Goal: Task Accomplishment & Management: Use online tool/utility

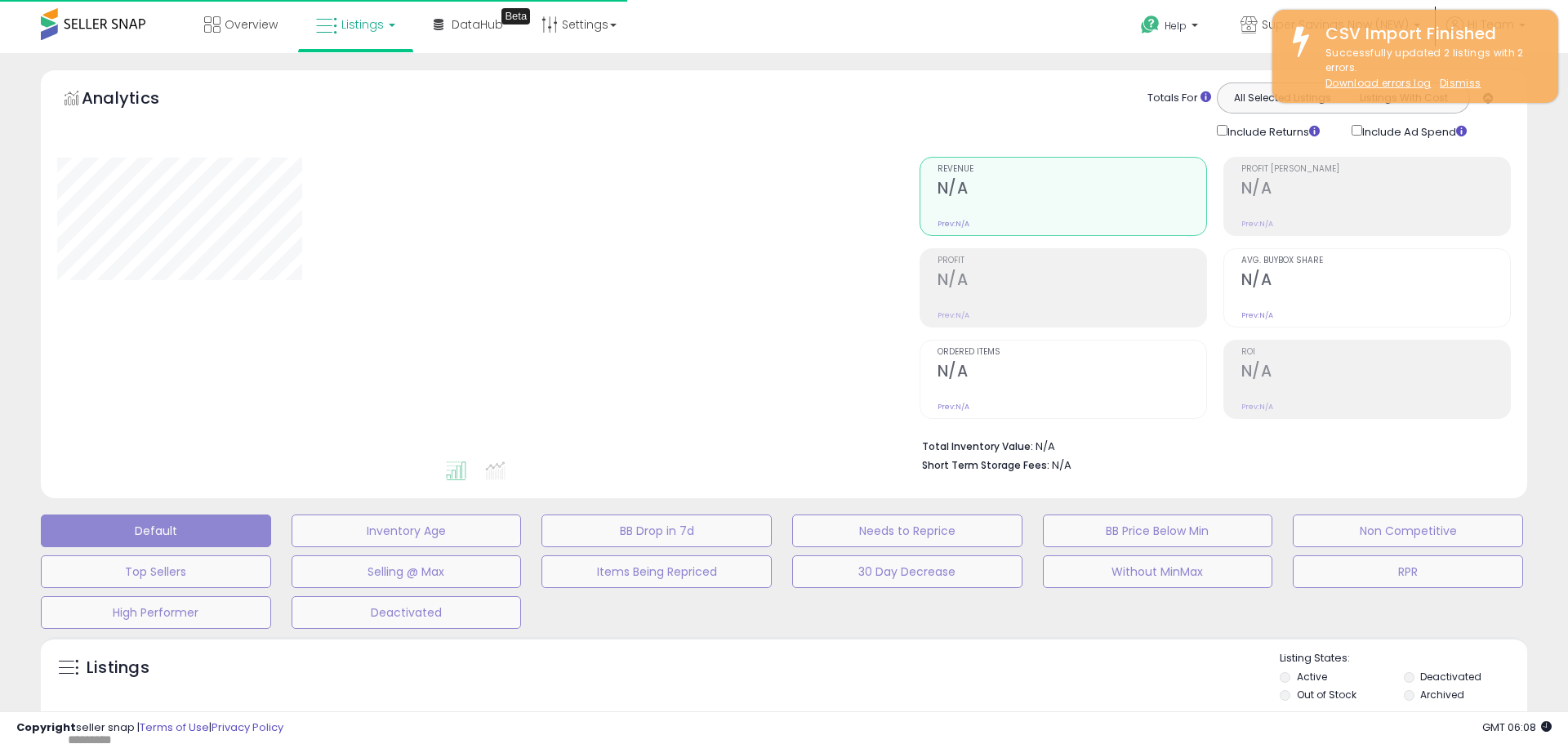
type input "**********"
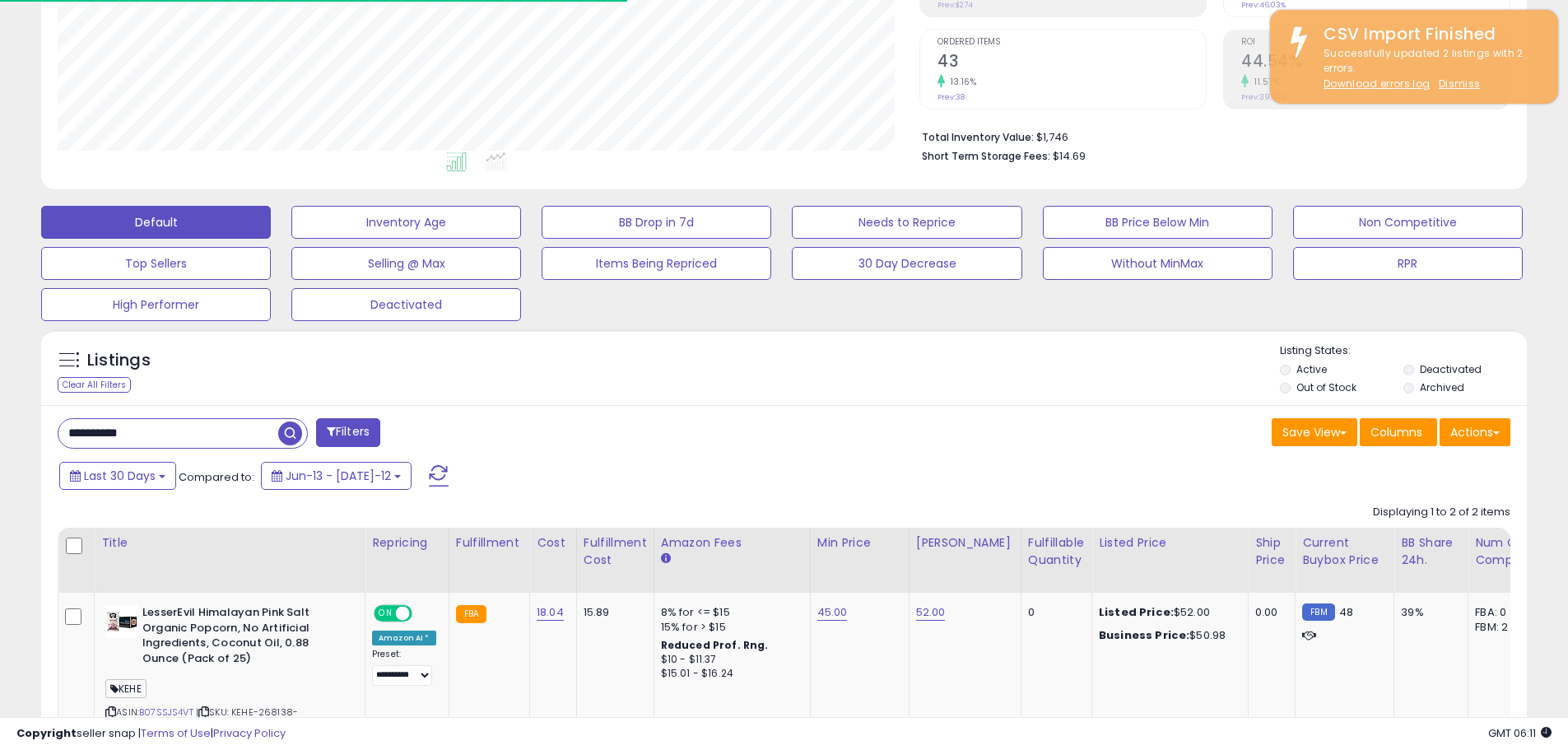
scroll to position [313, 0]
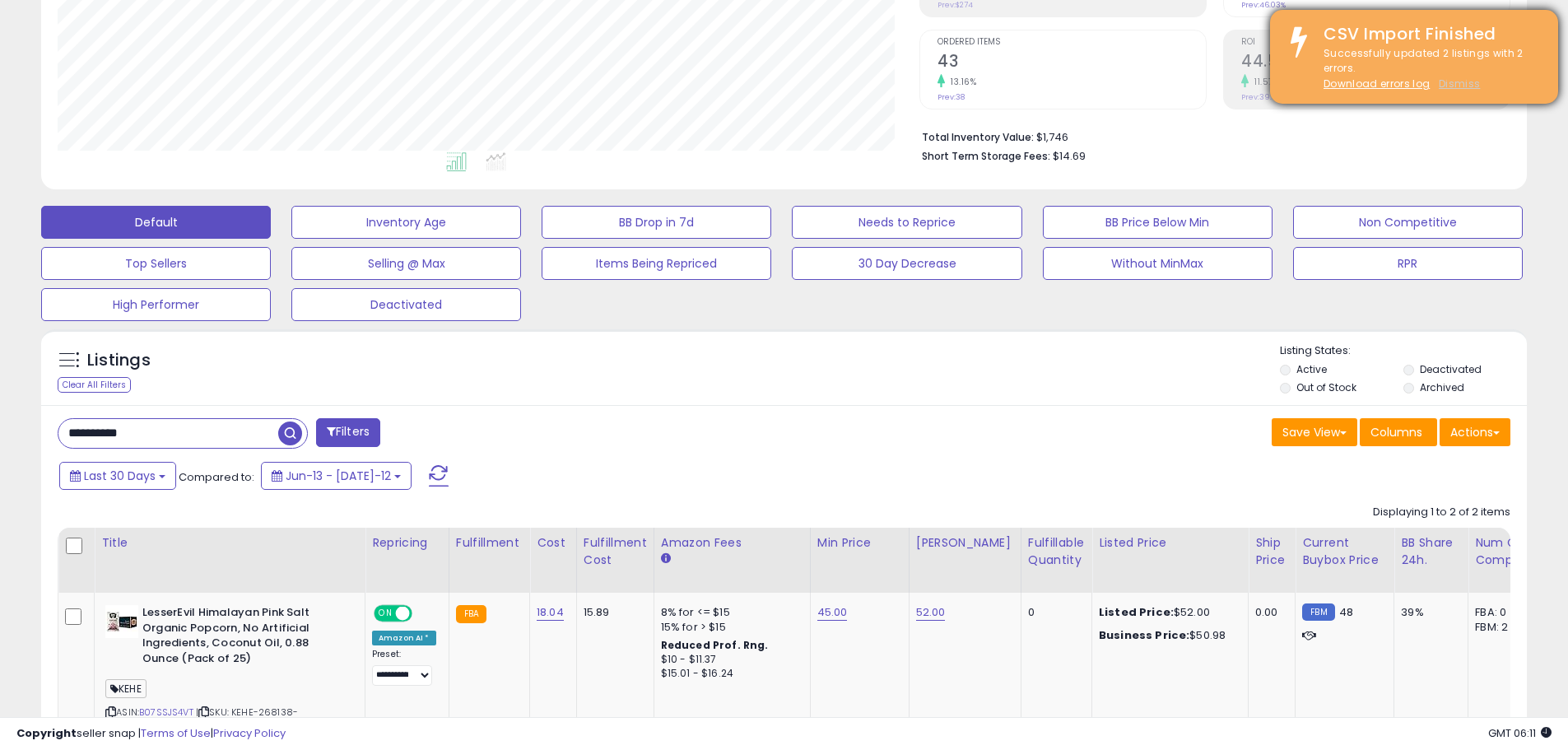
click at [1458, 81] on u "Dismiss" at bounding box center [1459, 83] width 41 height 14
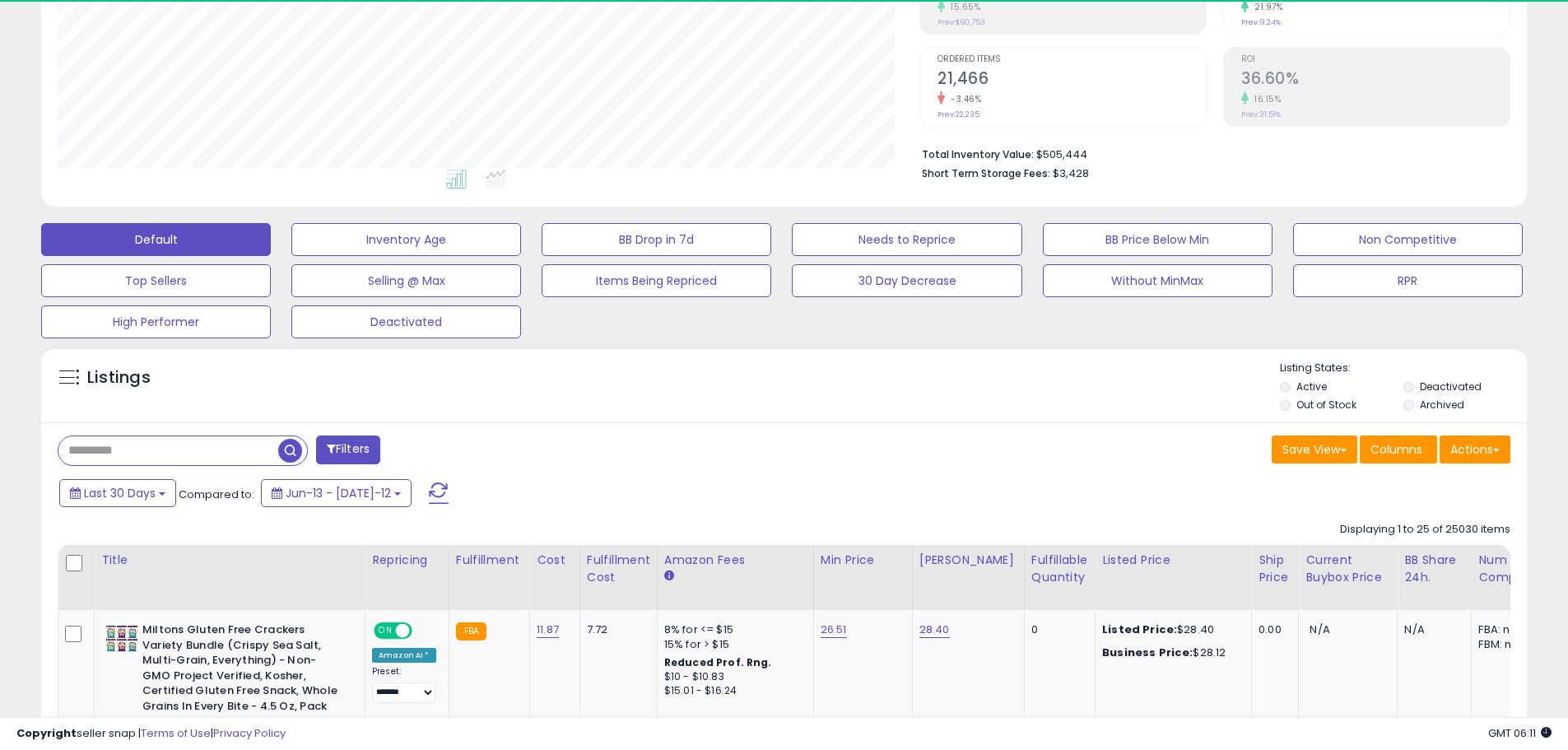
scroll to position [337, 862]
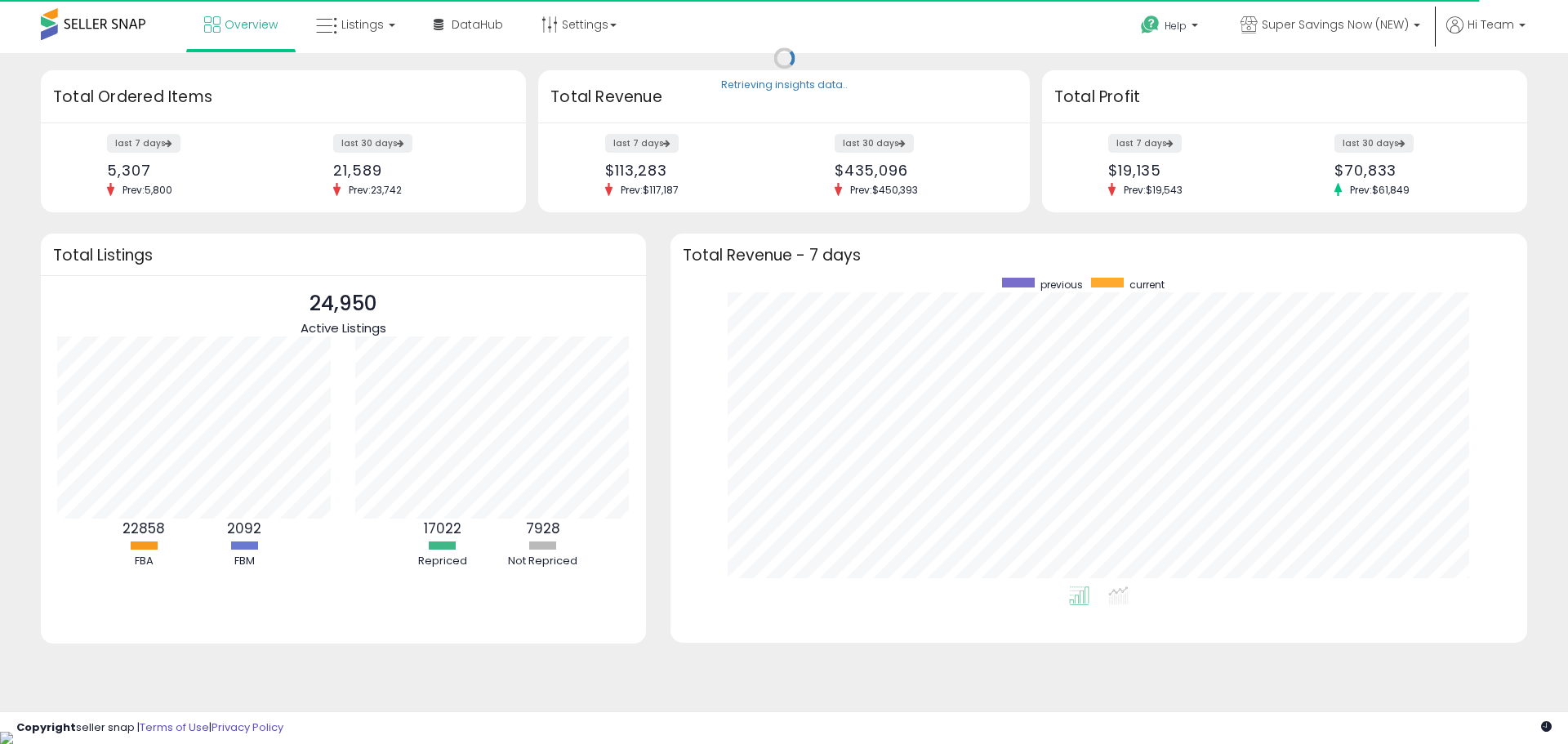
scroll to position [309, 824]
click at [362, 26] on span "Listings" at bounding box center [362, 24] width 42 height 16
click at [368, 68] on link at bounding box center [368, 84] width 113 height 32
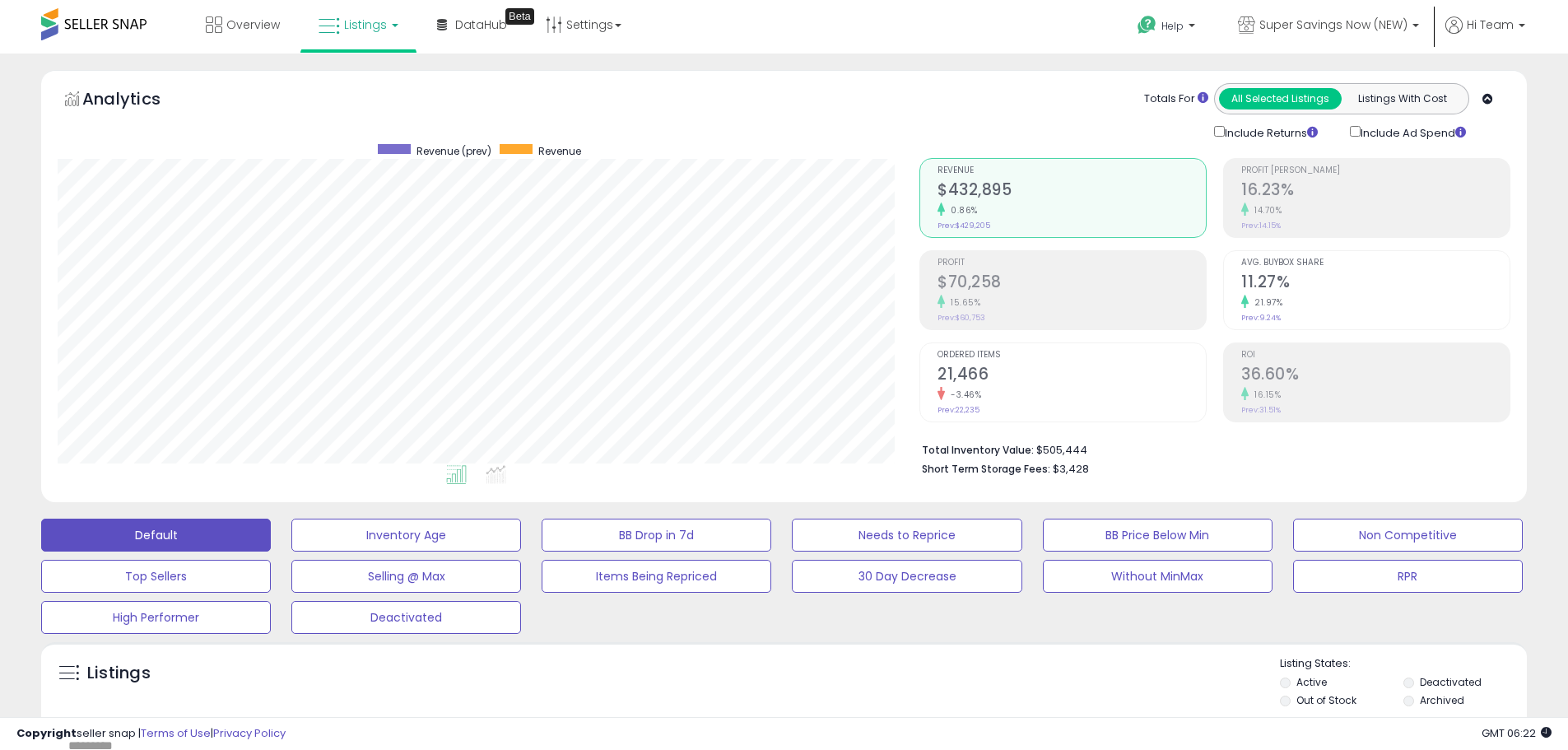
scroll to position [412, 0]
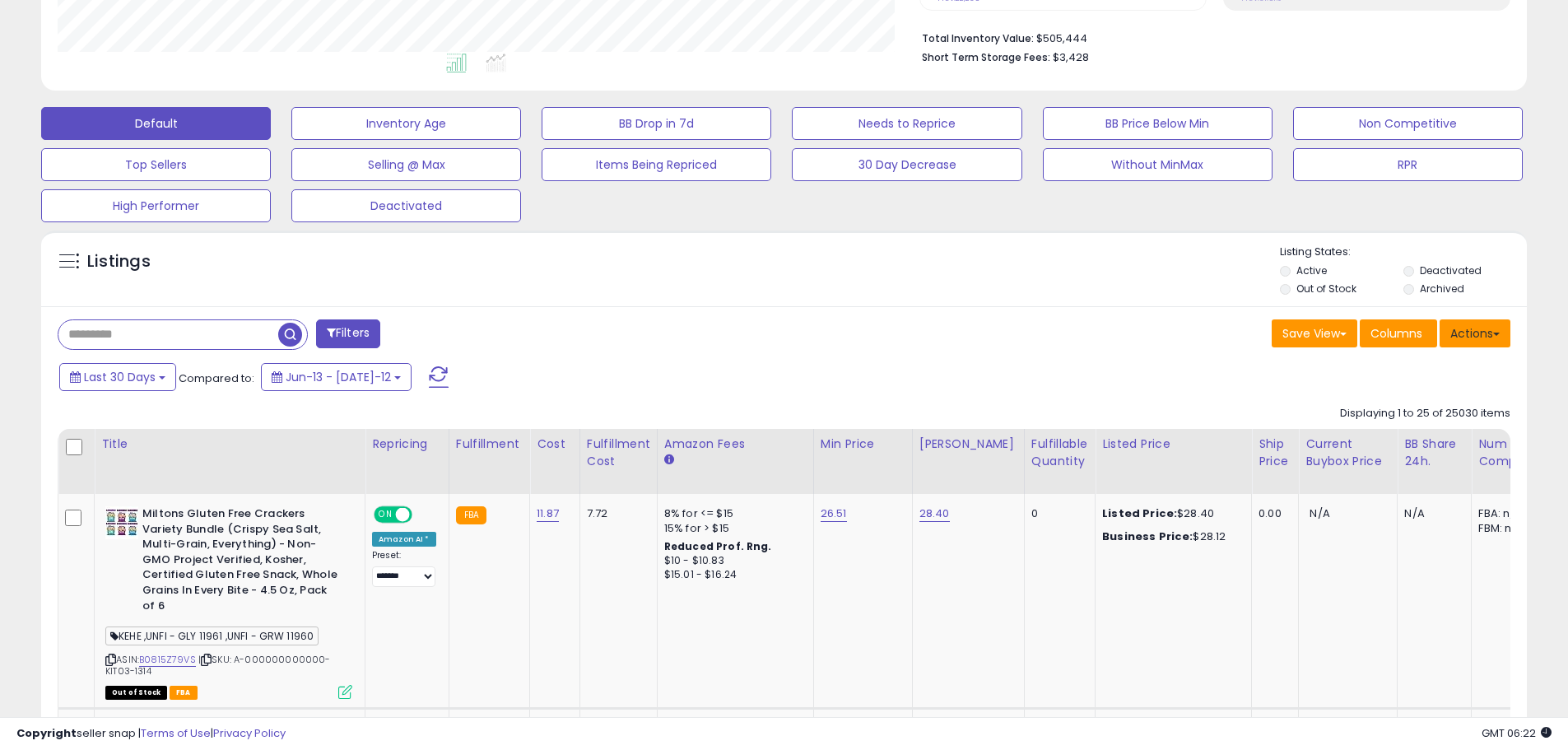
click at [1483, 338] on button "Actions" at bounding box center [1475, 333] width 71 height 28
click at [1394, 448] on link "Export All Columns" at bounding box center [1408, 438] width 180 height 25
